Goal: Task Accomplishment & Management: Use online tool/utility

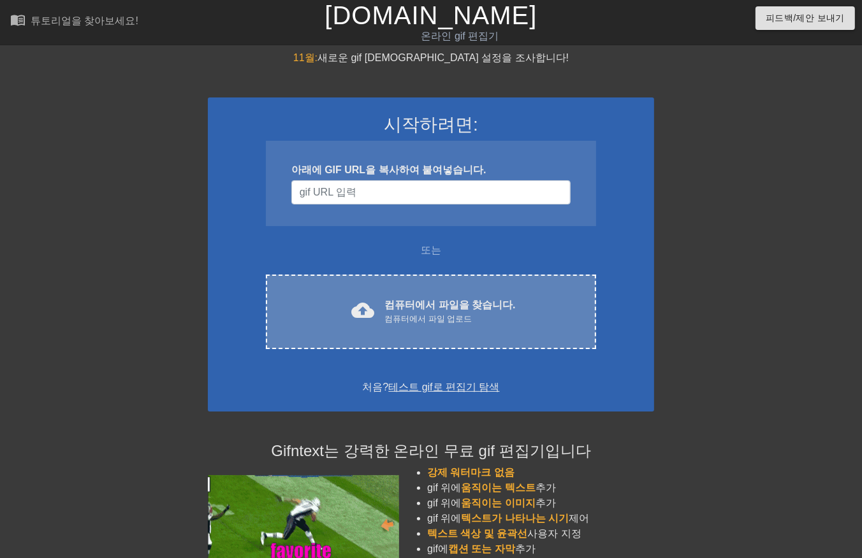
click at [454, 317] on div "컴퓨터에서 파일 업로드" at bounding box center [449, 319] width 131 height 13
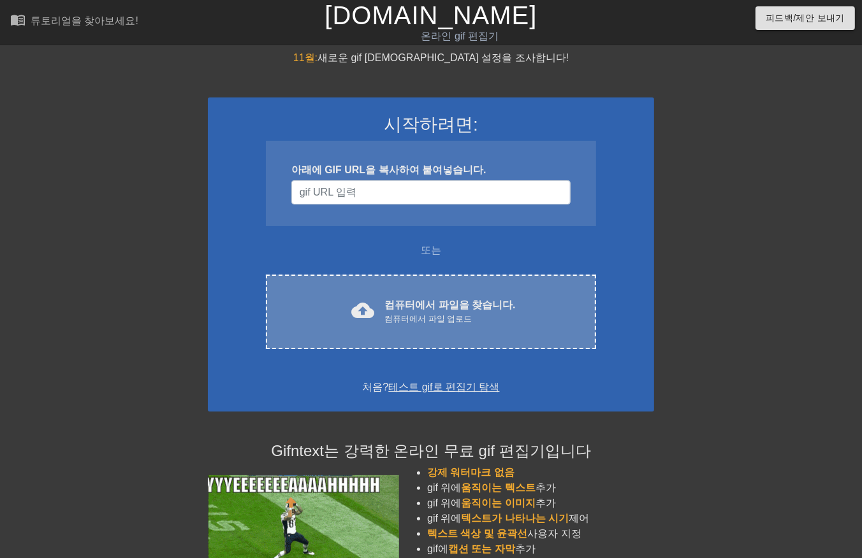
click at [449, 300] on font "컴퓨터에서 파일을 찾습니다." at bounding box center [449, 305] width 131 height 11
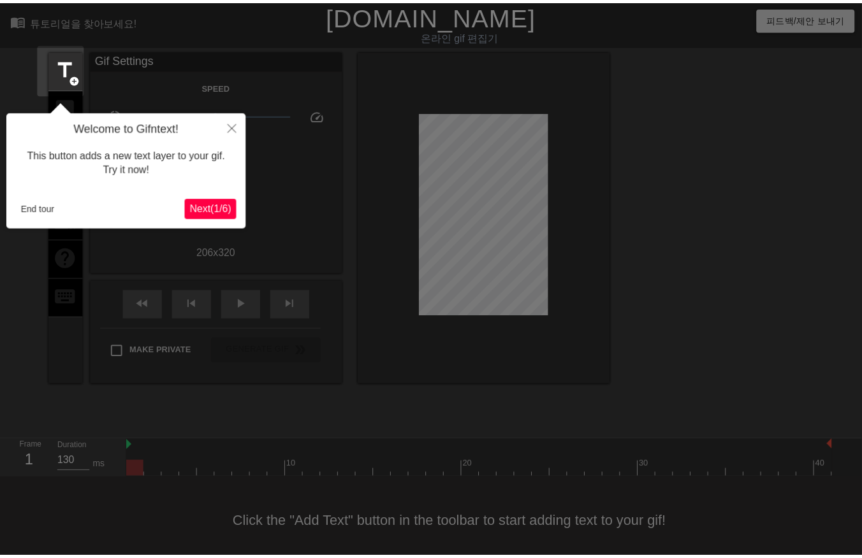
scroll to position [9, 0]
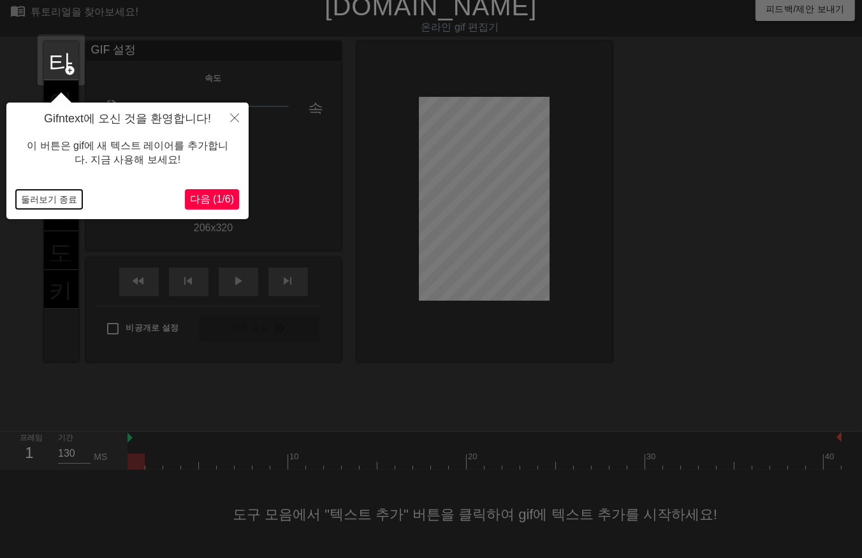
click at [66, 203] on button "둘러보기 종료" at bounding box center [49, 199] width 66 height 19
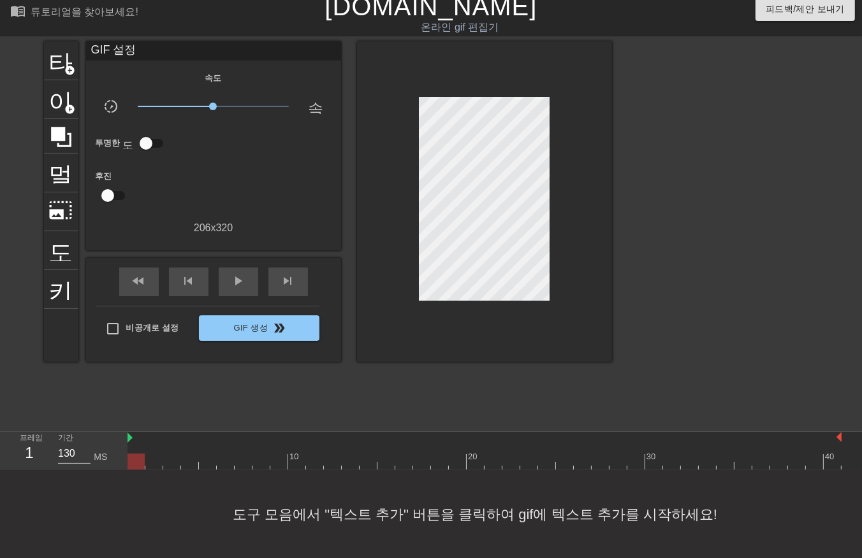
drag, startPoint x: 138, startPoint y: 464, endPoint x: 74, endPoint y: 475, distance: 64.8
click at [75, 476] on div "menu_book 튜토리얼을 찾아보세요! [DOMAIN_NAME] 온라인 gif 편집기 피드백/제안 보내기 타이틀 add_circle 이미지 …" at bounding box center [431, 275] width 862 height 568
click at [850, 467] on div "10 20 30 40" at bounding box center [494, 451] width 734 height 38
click at [845, 466] on div "10 20 30 40" at bounding box center [494, 451] width 734 height 38
click at [845, 463] on div "10 20 30 40" at bounding box center [494, 451] width 734 height 38
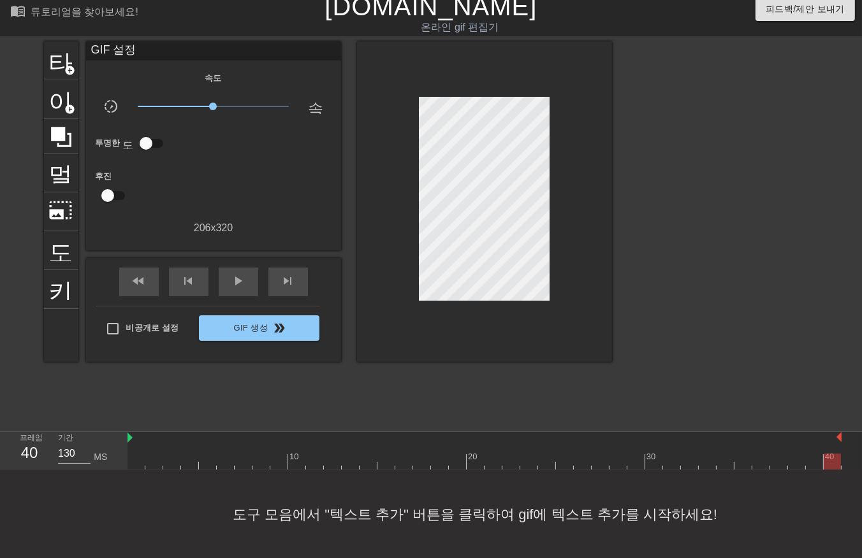
click at [833, 462] on div at bounding box center [484, 462] width 714 height 16
click at [848, 466] on div "10 20 30 40" at bounding box center [494, 451] width 734 height 38
click at [844, 462] on div "10 20 30 40" at bounding box center [494, 451] width 734 height 38
drag, startPoint x: 830, startPoint y: 458, endPoint x: 848, endPoint y: 463, distance: 19.2
click at [848, 463] on div "10 20 30 40" at bounding box center [494, 451] width 734 height 38
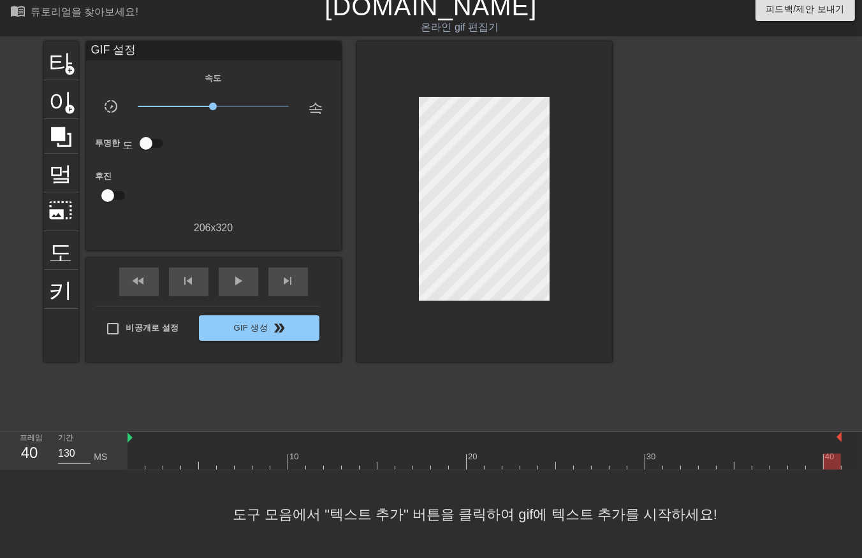
click at [834, 462] on div at bounding box center [832, 462] width 17 height 16
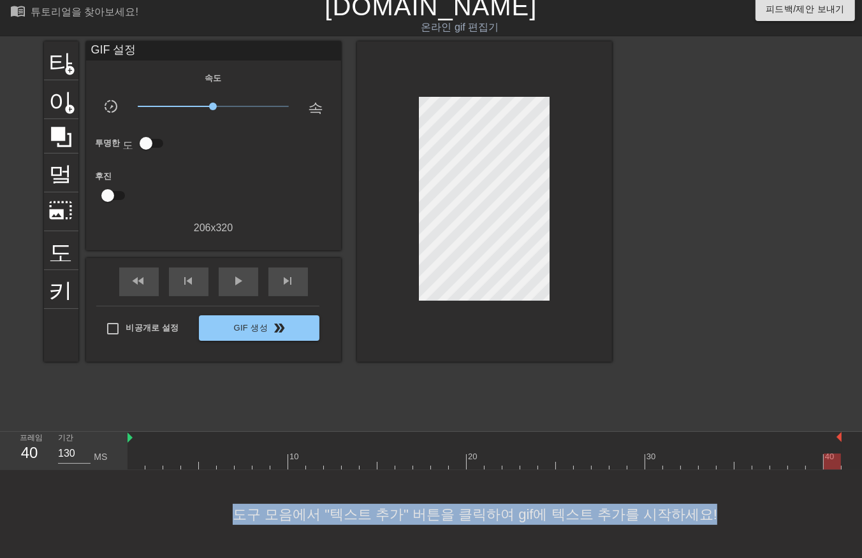
drag, startPoint x: 723, startPoint y: 474, endPoint x: 192, endPoint y: 477, distance: 531.0
click at [192, 477] on div "도구 모음에서 "텍스트 추가" 버튼을 클릭하여 gif에 텍스트 추가를 시작하세요!" at bounding box center [431, 514] width 862 height 89
drag, startPoint x: 192, startPoint y: 477, endPoint x: 141, endPoint y: 461, distance: 53.8
click at [141, 461] on div at bounding box center [484, 462] width 714 height 16
drag, startPoint x: 137, startPoint y: 463, endPoint x: 34, endPoint y: 529, distance: 122.2
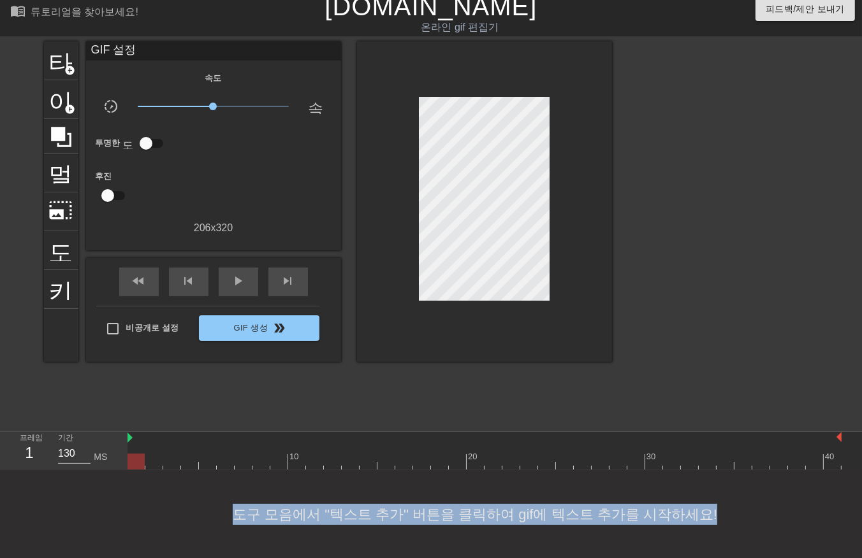
click at [40, 534] on div "menu_book 튜토리얼을 찾아보세요! [DOMAIN_NAME] 온라인 gif 편집기 피드백/제안 보내기 타이틀 add_circle 이미지 …" at bounding box center [431, 275] width 862 height 568
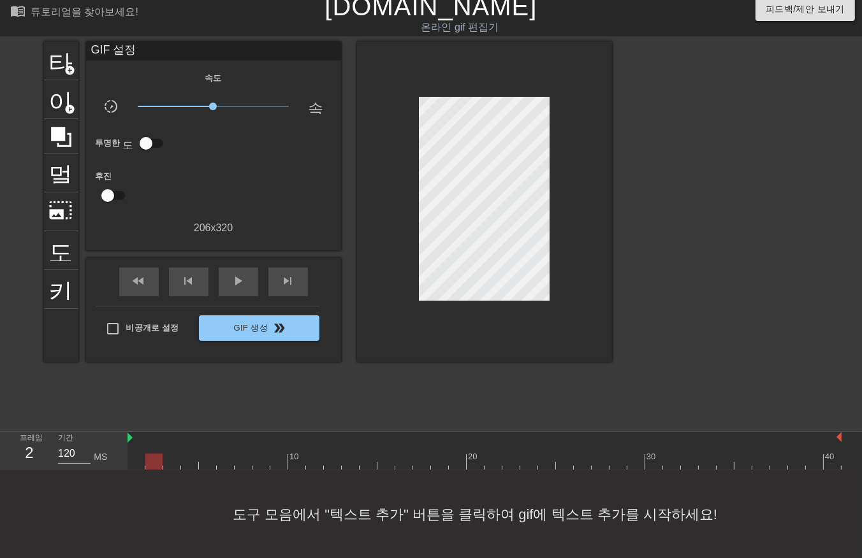
click at [150, 462] on div at bounding box center [484, 462] width 714 height 16
drag, startPoint x: 169, startPoint y: 459, endPoint x: 184, endPoint y: 465, distance: 16.0
click at [173, 460] on div at bounding box center [484, 462] width 714 height 16
click at [192, 463] on div at bounding box center [484, 462] width 714 height 16
click at [207, 465] on div at bounding box center [484, 462] width 714 height 16
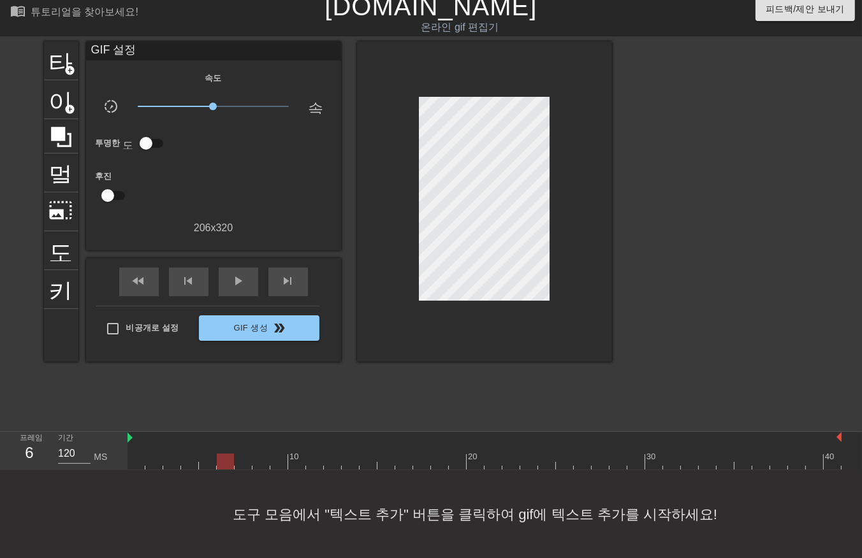
drag, startPoint x: 225, startPoint y: 464, endPoint x: 237, endPoint y: 467, distance: 12.4
click at [226, 464] on div at bounding box center [484, 462] width 714 height 16
drag, startPoint x: 244, startPoint y: 463, endPoint x: 254, endPoint y: 464, distance: 9.6
click at [245, 463] on div at bounding box center [484, 462] width 714 height 16
drag, startPoint x: 258, startPoint y: 463, endPoint x: 272, endPoint y: 466, distance: 13.6
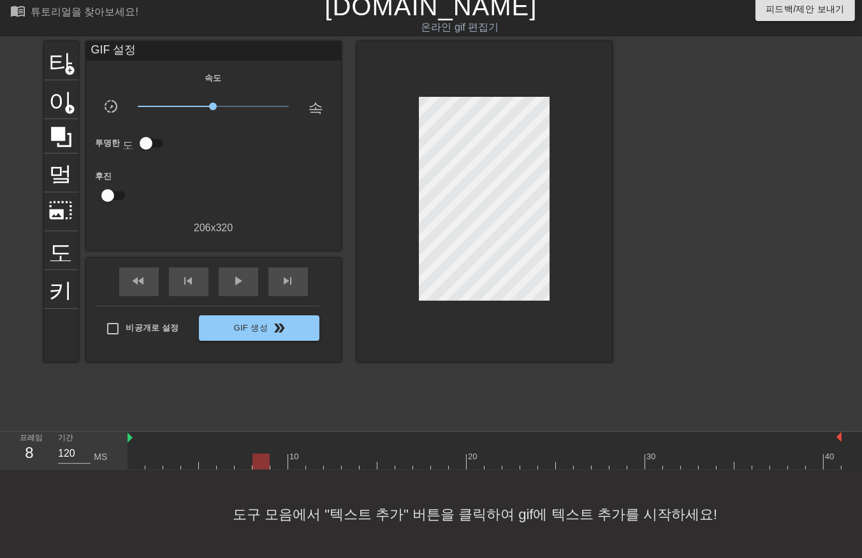
click at [264, 466] on div at bounding box center [484, 462] width 714 height 16
click at [277, 462] on div at bounding box center [484, 462] width 714 height 16
drag, startPoint x: 297, startPoint y: 463, endPoint x: 310, endPoint y: 467, distance: 13.3
click at [298, 463] on div at bounding box center [484, 462] width 714 height 16
drag, startPoint x: 311, startPoint y: 460, endPoint x: 324, endPoint y: 462, distance: 12.9
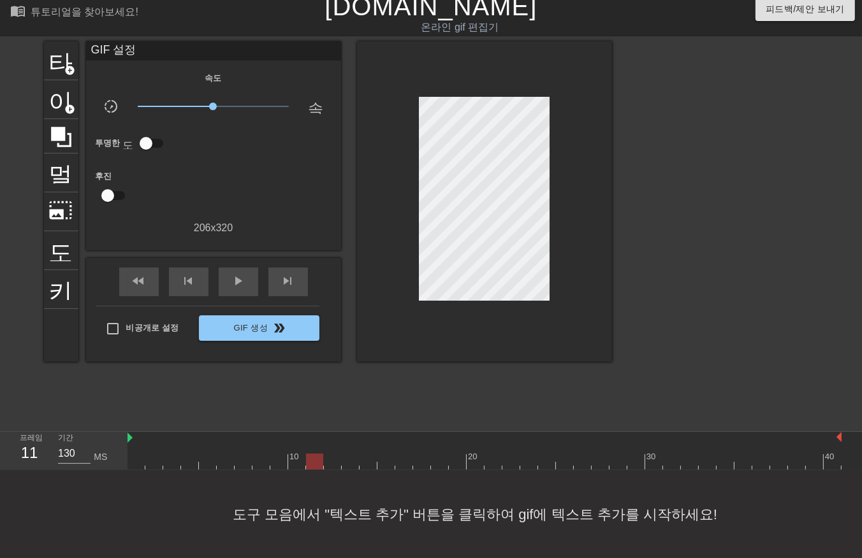
click at [314, 461] on div at bounding box center [484, 462] width 714 height 16
drag, startPoint x: 327, startPoint y: 461, endPoint x: 340, endPoint y: 463, distance: 12.9
click at [330, 463] on div at bounding box center [484, 462] width 714 height 16
click at [352, 461] on div at bounding box center [484, 462] width 714 height 16
drag, startPoint x: 366, startPoint y: 461, endPoint x: 382, endPoint y: 462, distance: 16.6
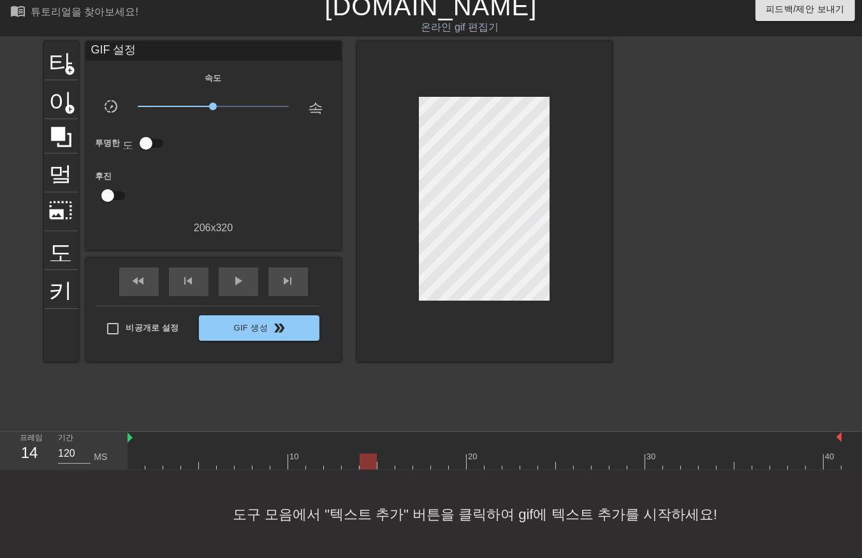
click at [370, 462] on div at bounding box center [484, 462] width 714 height 16
drag, startPoint x: 384, startPoint y: 460, endPoint x: 393, endPoint y: 461, distance: 9.6
click at [385, 460] on div at bounding box center [484, 462] width 714 height 16
drag, startPoint x: 402, startPoint y: 457, endPoint x: 412, endPoint y: 461, distance: 11.5
click at [403, 457] on div at bounding box center [484, 462] width 714 height 16
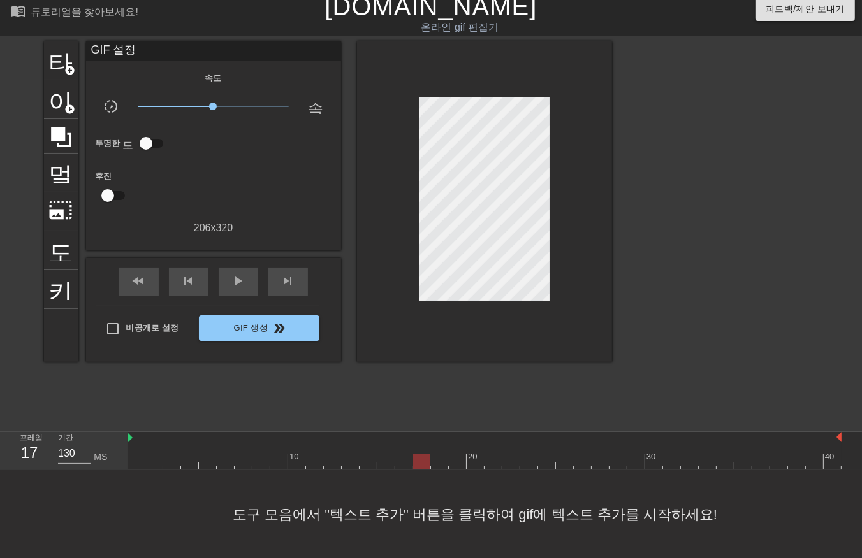
click at [423, 460] on div at bounding box center [484, 462] width 714 height 16
click at [440, 460] on div at bounding box center [484, 462] width 714 height 16
drag, startPoint x: 451, startPoint y: 457, endPoint x: 457, endPoint y: 463, distance: 8.6
click at [457, 463] on div at bounding box center [484, 462] width 714 height 16
drag, startPoint x: 473, startPoint y: 461, endPoint x: 483, endPoint y: 467, distance: 11.1
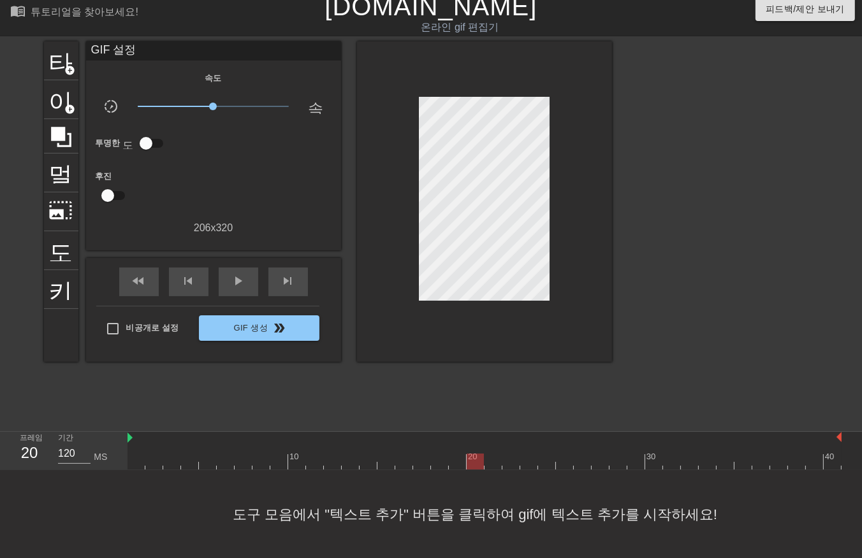
click at [477, 466] on div at bounding box center [484, 462] width 714 height 16
drag, startPoint x: 491, startPoint y: 462, endPoint x: 514, endPoint y: 460, distance: 22.4
click at [495, 463] on div at bounding box center [484, 462] width 714 height 16
drag, startPoint x: 511, startPoint y: 460, endPoint x: 519, endPoint y: 462, distance: 9.3
click at [514, 461] on div at bounding box center [484, 462] width 714 height 16
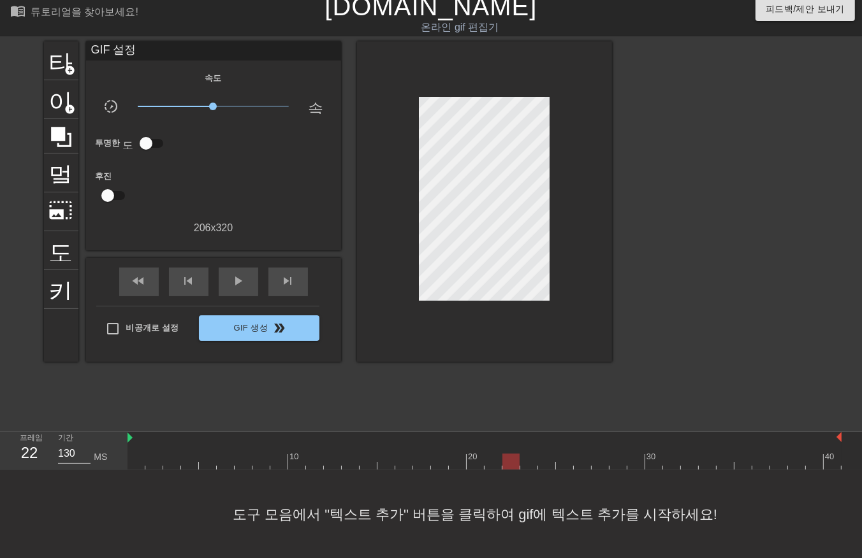
click at [531, 465] on div at bounding box center [484, 462] width 714 height 16
click at [545, 463] on div at bounding box center [484, 462] width 714 height 16
drag, startPoint x: 564, startPoint y: 460, endPoint x: 576, endPoint y: 468, distance: 14.5
click at [565, 462] on div at bounding box center [484, 462] width 714 height 16
drag, startPoint x: 577, startPoint y: 461, endPoint x: 584, endPoint y: 463, distance: 7.3
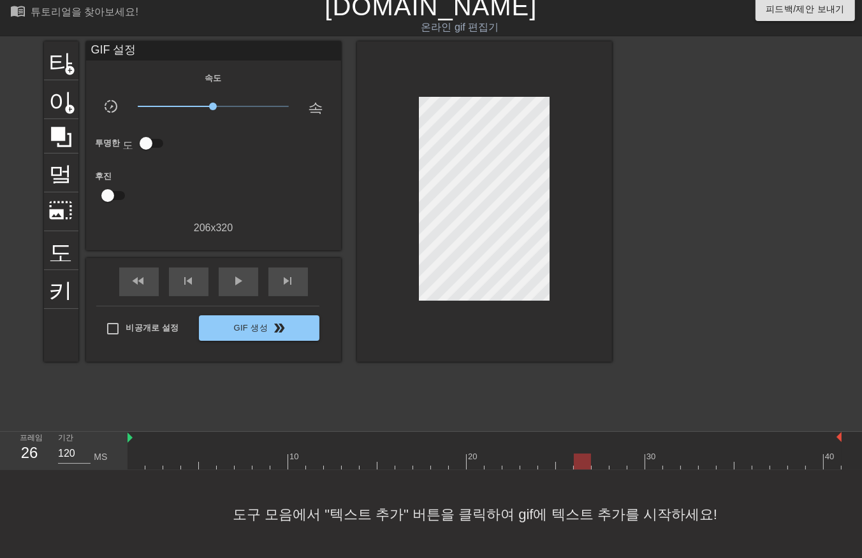
click at [583, 463] on div at bounding box center [484, 462] width 714 height 16
click at [599, 460] on div at bounding box center [484, 462] width 714 height 16
drag, startPoint x: 613, startPoint y: 457, endPoint x: 620, endPoint y: 462, distance: 9.2
click at [616, 461] on div at bounding box center [484, 462] width 714 height 16
drag, startPoint x: 634, startPoint y: 460, endPoint x: 647, endPoint y: 463, distance: 13.3
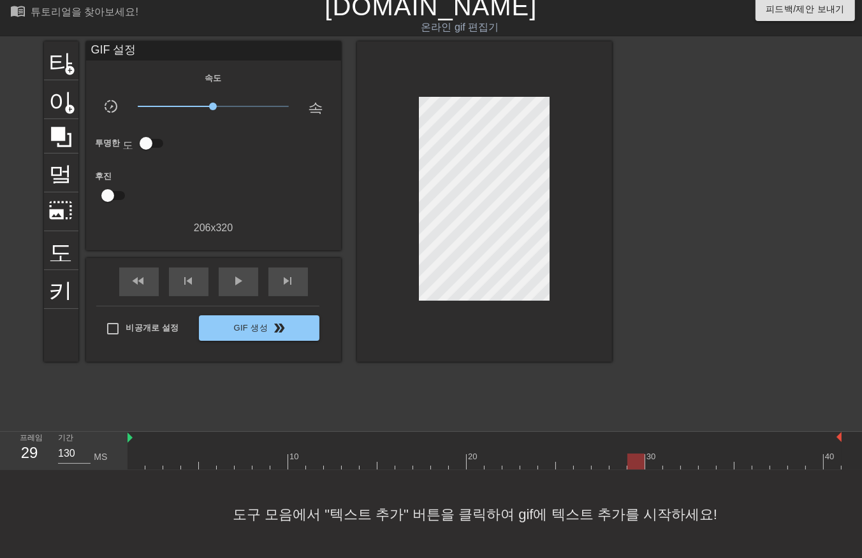
click at [637, 461] on div at bounding box center [484, 462] width 714 height 16
drag, startPoint x: 655, startPoint y: 461, endPoint x: 670, endPoint y: 461, distance: 15.3
click at [660, 462] on div at bounding box center [484, 462] width 714 height 16
click at [676, 461] on div at bounding box center [484, 462] width 714 height 16
click at [692, 461] on div at bounding box center [484, 462] width 714 height 16
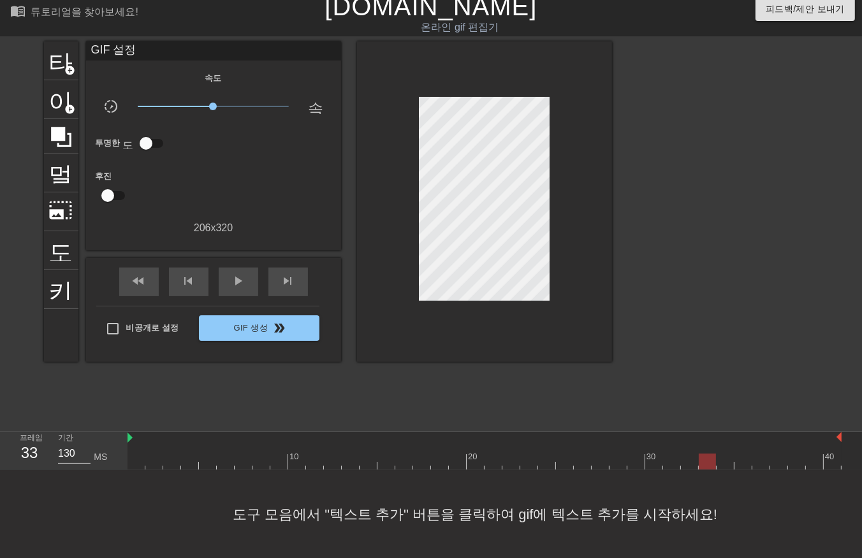
drag, startPoint x: 706, startPoint y: 458, endPoint x: 720, endPoint y: 460, distance: 14.9
click at [711, 461] on div at bounding box center [484, 462] width 714 height 16
drag, startPoint x: 722, startPoint y: 458, endPoint x: 730, endPoint y: 461, distance: 9.7
click at [723, 460] on div at bounding box center [484, 462] width 714 height 16
drag, startPoint x: 740, startPoint y: 462, endPoint x: 750, endPoint y: 466, distance: 10.9
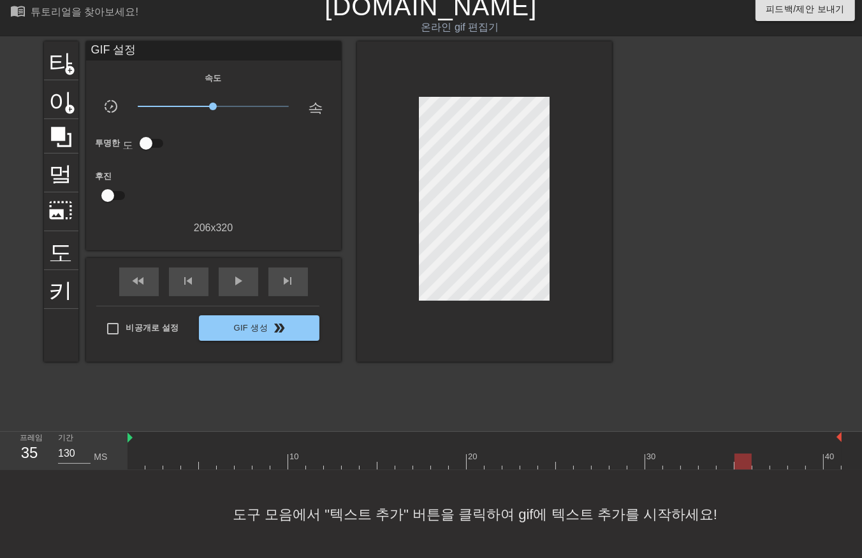
click at [747, 466] on div at bounding box center [484, 462] width 714 height 16
drag, startPoint x: 758, startPoint y: 461, endPoint x: 772, endPoint y: 466, distance: 14.3
click at [765, 466] on div at bounding box center [484, 462] width 714 height 16
click at [780, 461] on div at bounding box center [484, 462] width 714 height 16
drag, startPoint x: 793, startPoint y: 461, endPoint x: 800, endPoint y: 468, distance: 9.9
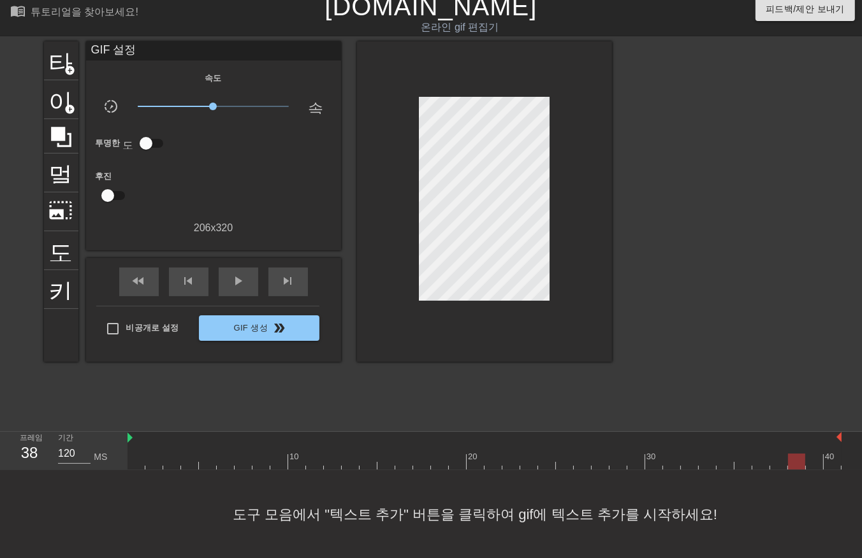
click at [795, 463] on div at bounding box center [484, 462] width 714 height 16
type input "130"
click at [810, 458] on div at bounding box center [484, 462] width 714 height 16
click at [831, 461] on div at bounding box center [484, 462] width 714 height 16
